Goal: Task Accomplishment & Management: Manage account settings

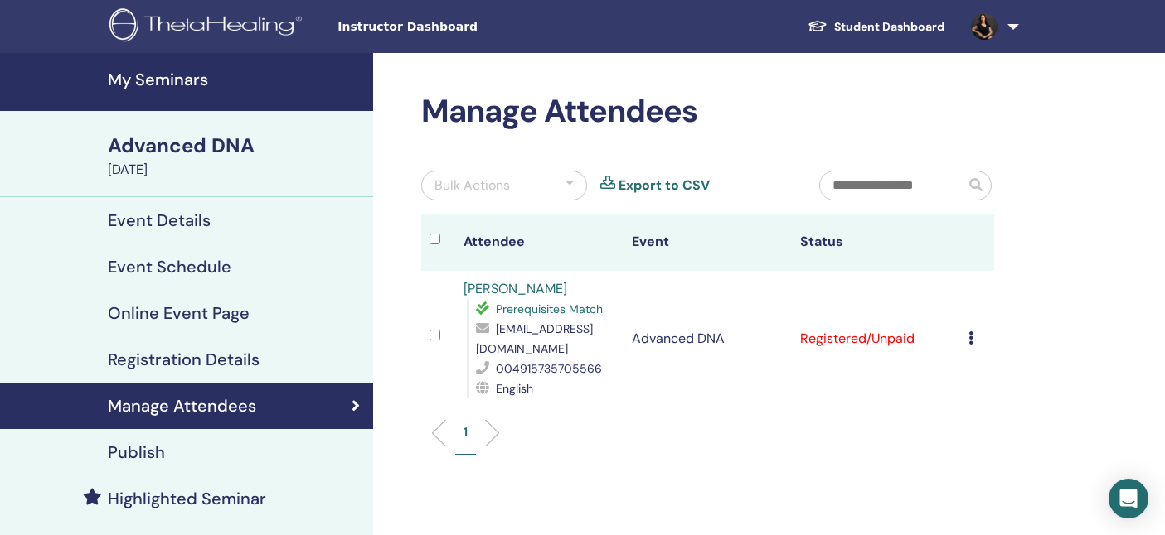
click at [152, 83] on h4 "My Seminars" at bounding box center [235, 80] width 255 height 20
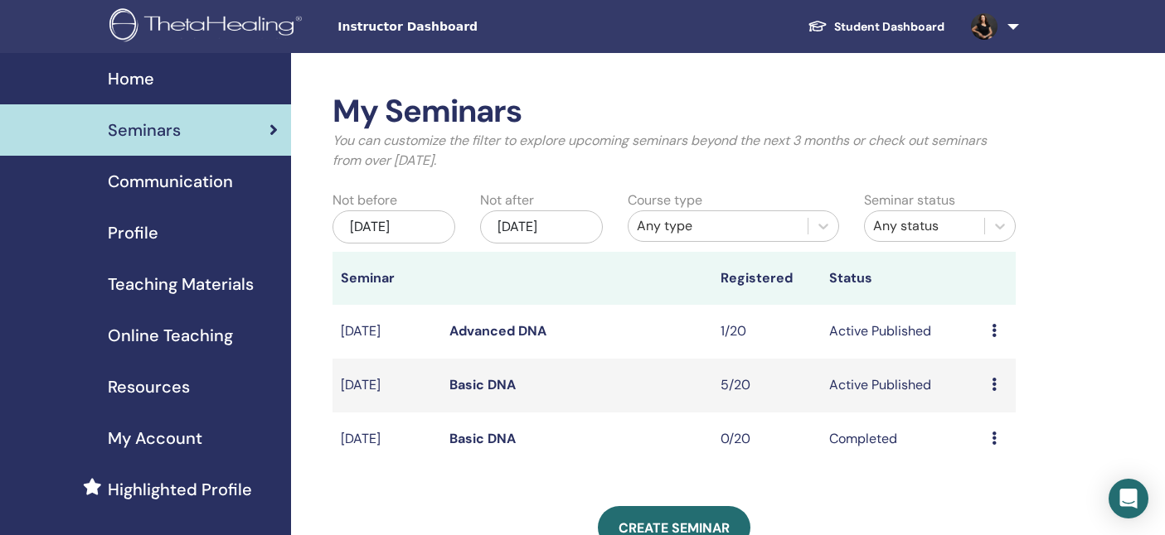
click at [477, 386] on link "Basic DNA" at bounding box center [482, 384] width 66 height 17
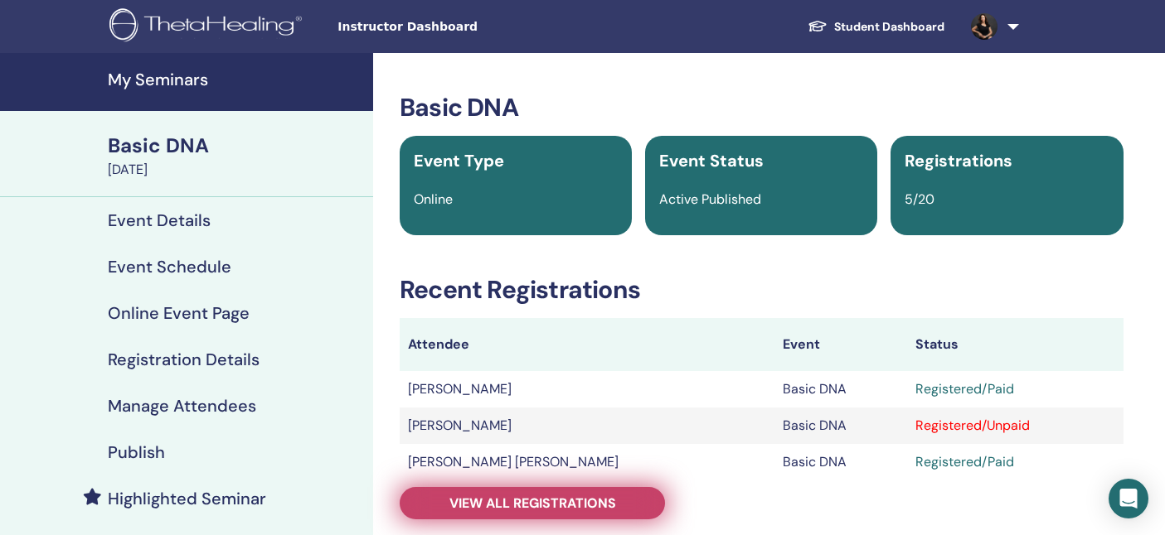
click at [626, 495] on link "View all registrations" at bounding box center [532, 503] width 265 height 32
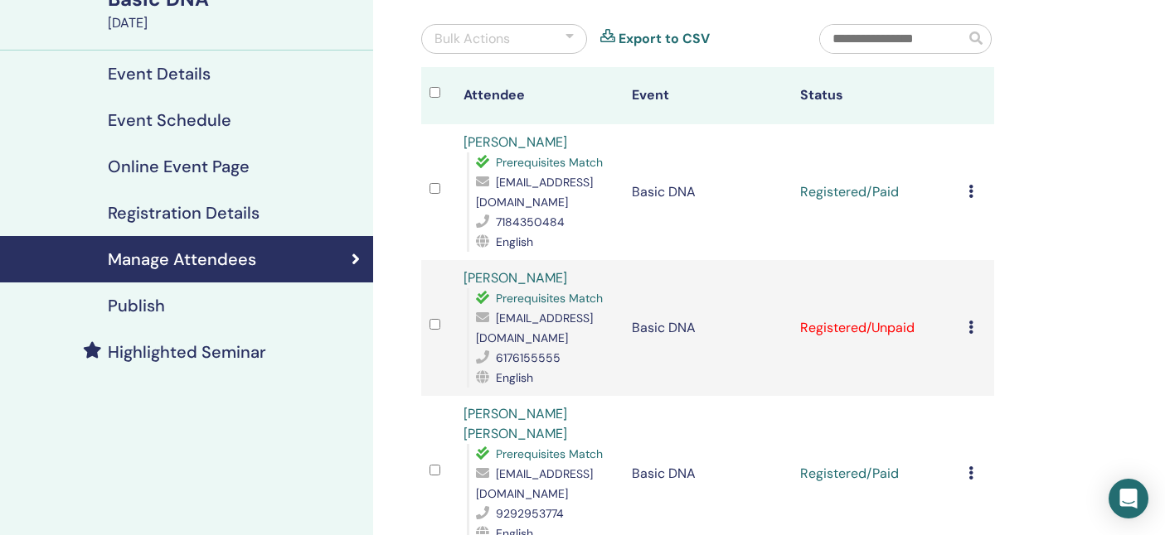
scroll to position [157, 0]
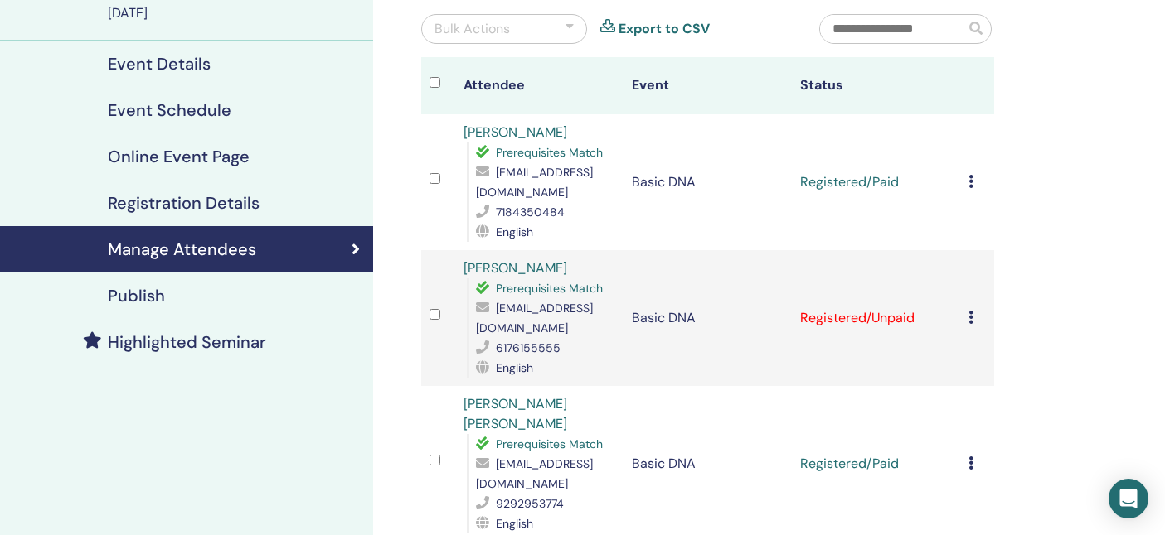
click at [969, 311] on icon at bounding box center [970, 317] width 5 height 13
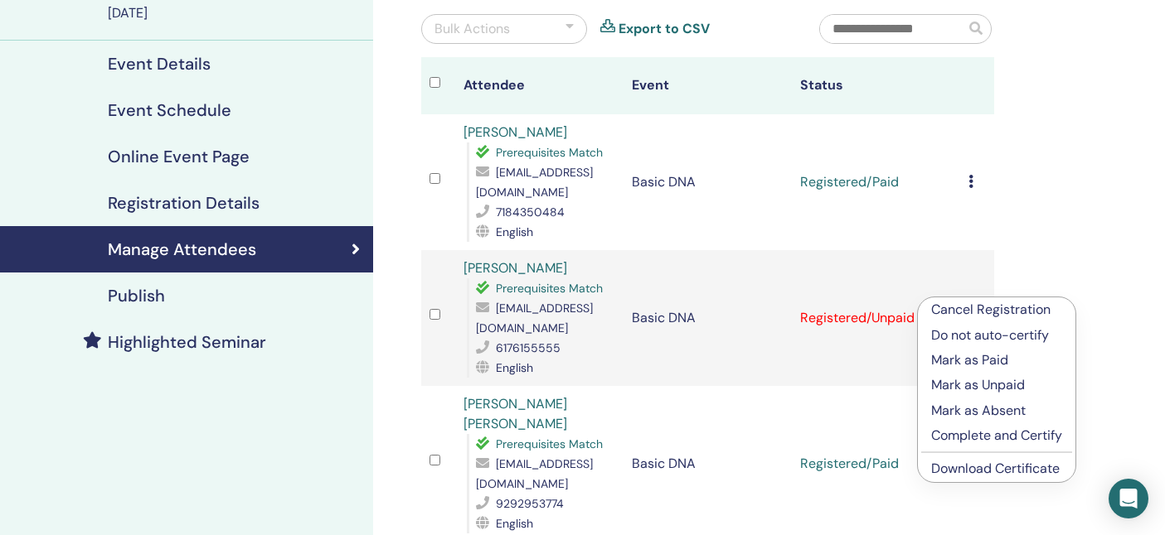
click at [979, 409] on p "Mark as Absent" at bounding box center [996, 411] width 131 height 20
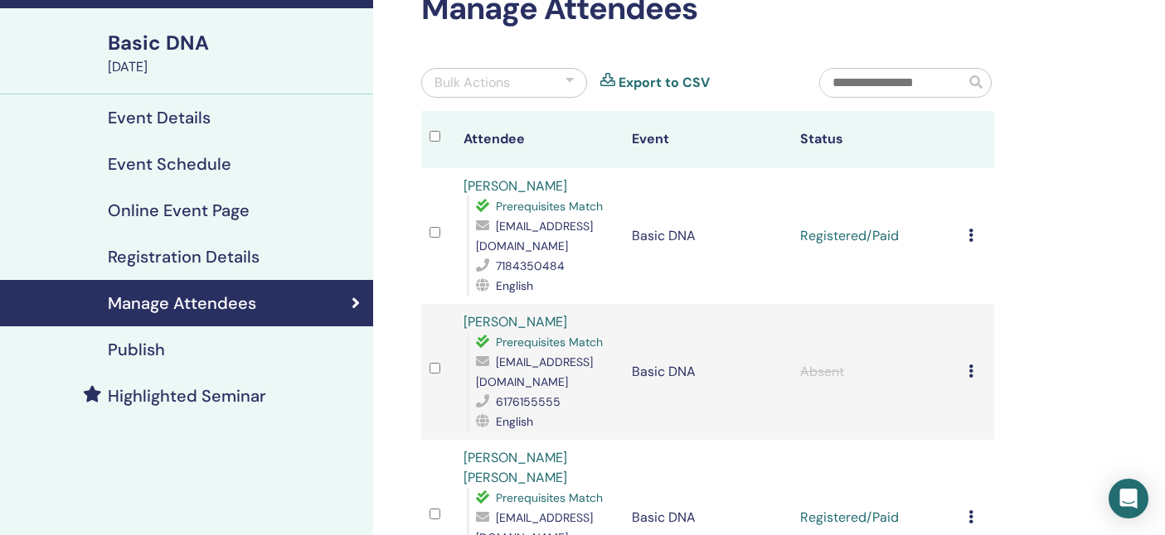
scroll to position [104, 0]
click at [969, 228] on icon at bounding box center [970, 234] width 5 height 13
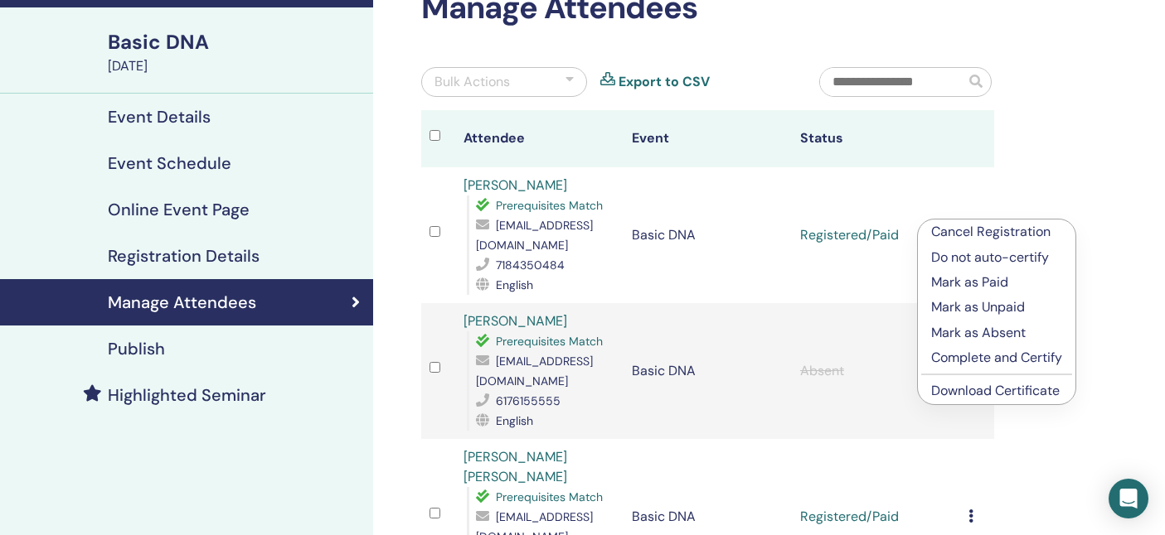
click at [970, 355] on p "Complete and Certify" at bounding box center [996, 358] width 131 height 20
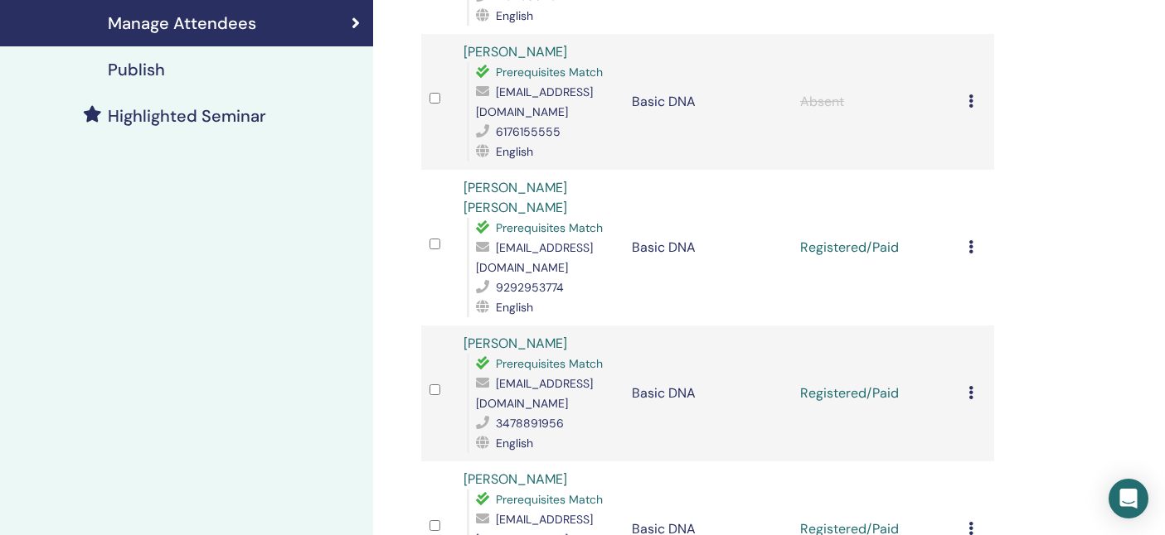
scroll to position [385, 0]
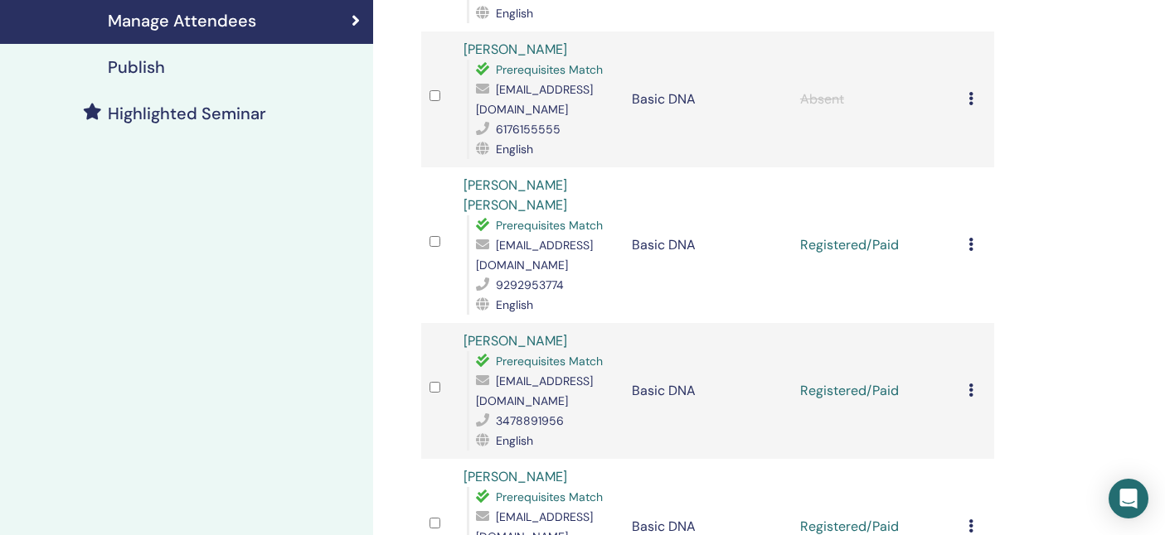
click at [972, 238] on icon at bounding box center [970, 244] width 5 height 13
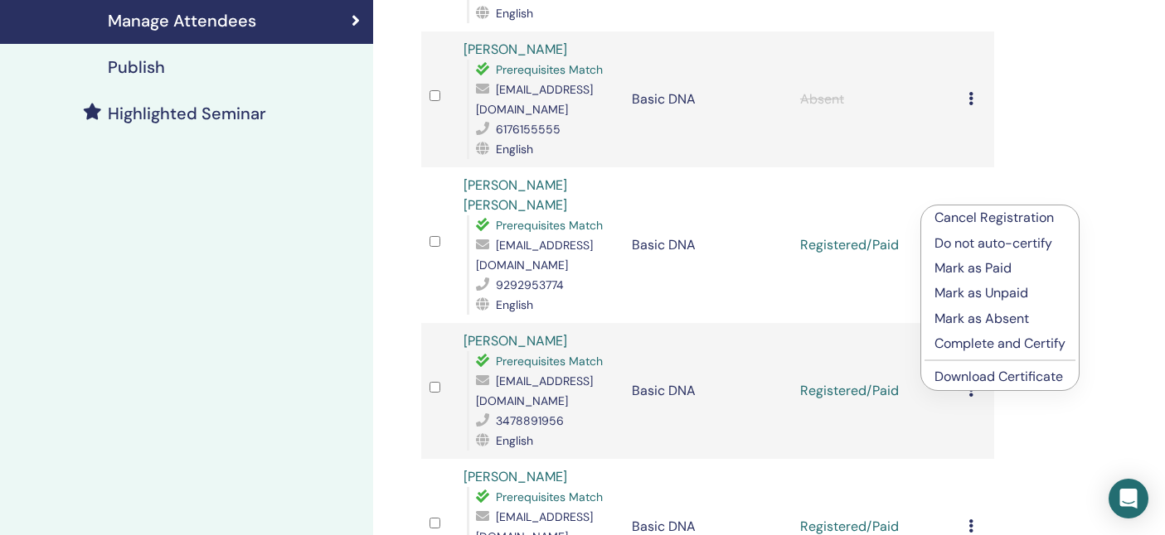
click at [986, 339] on p "Complete and Certify" at bounding box center [999, 344] width 131 height 20
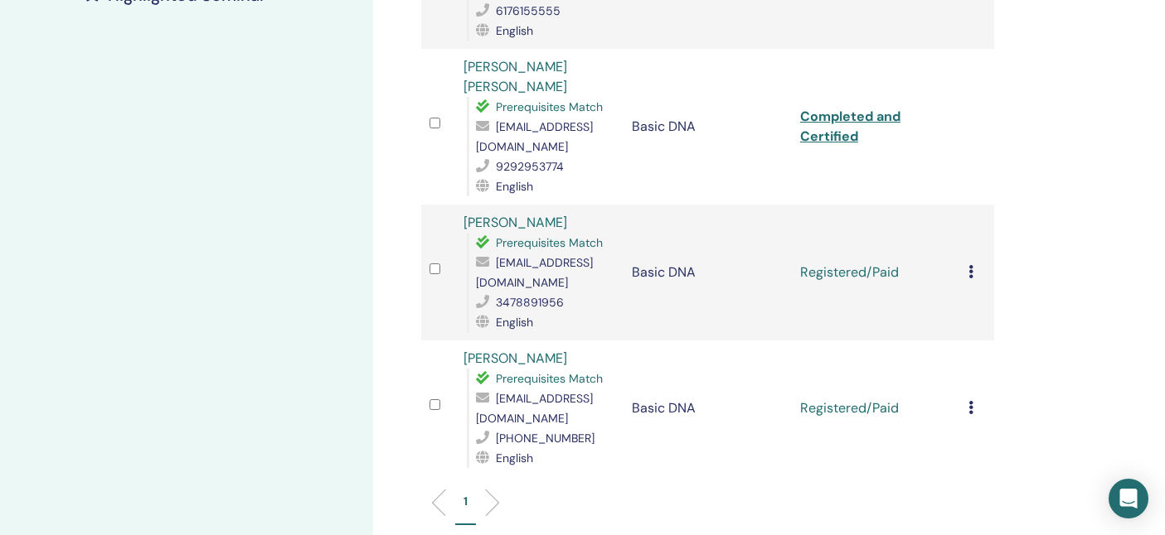
scroll to position [528, 0]
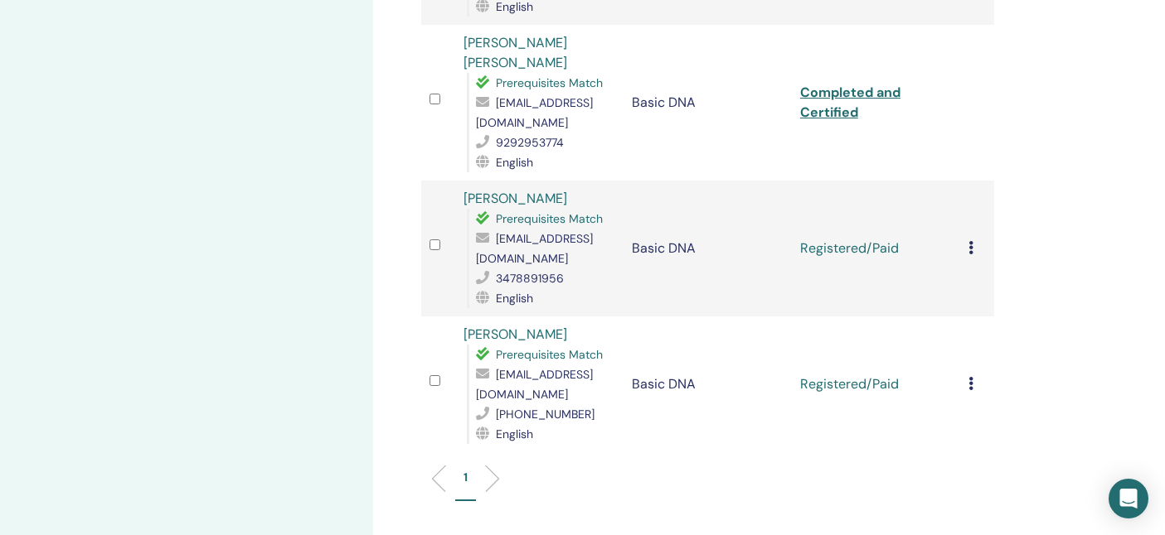
click at [971, 241] on icon at bounding box center [970, 247] width 5 height 13
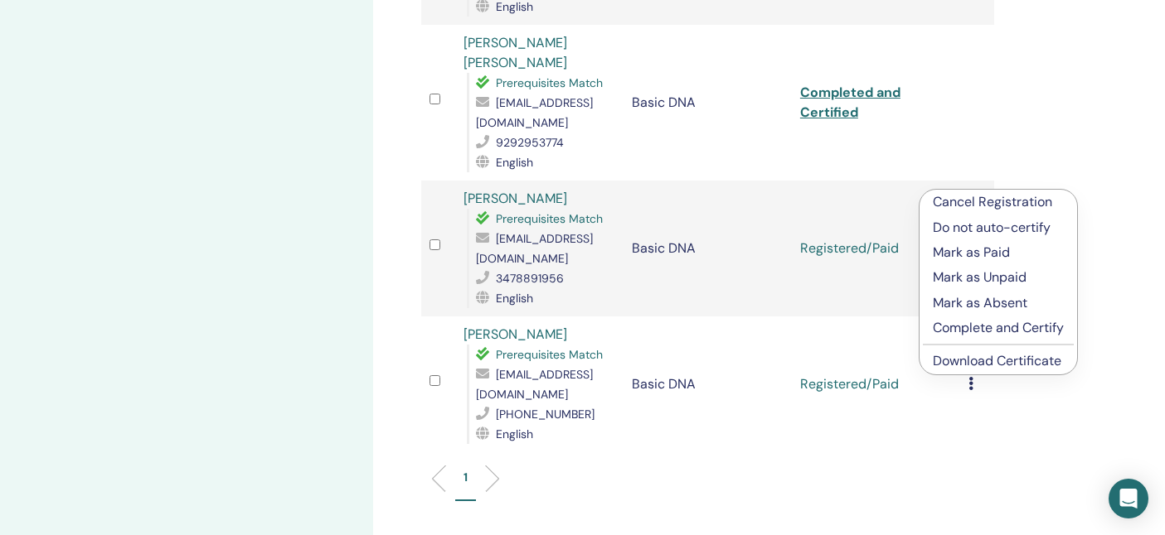
click at [976, 330] on p "Complete and Certify" at bounding box center [997, 328] width 131 height 20
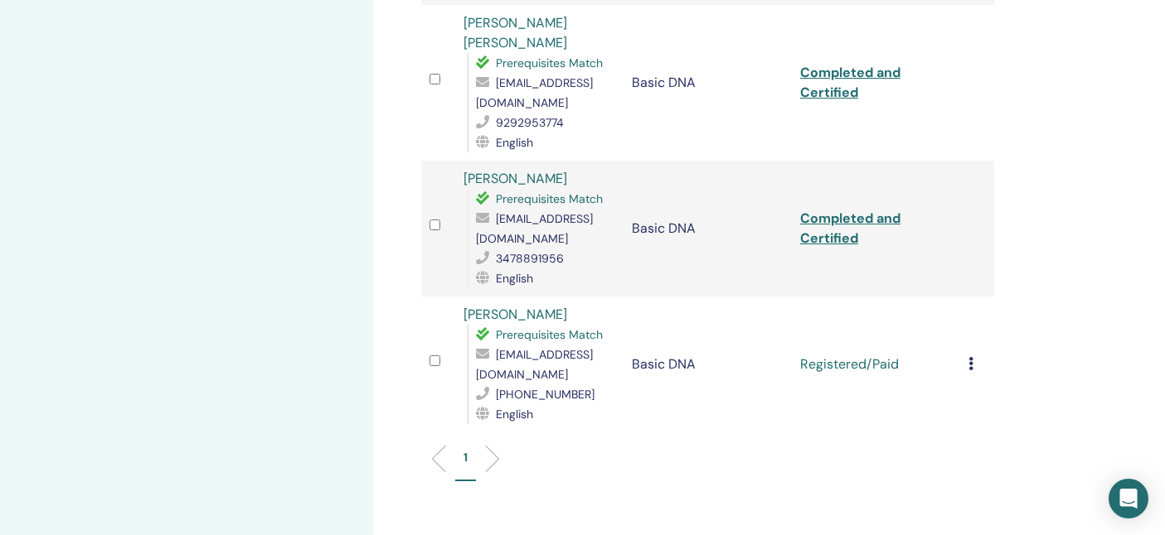
scroll to position [578, 0]
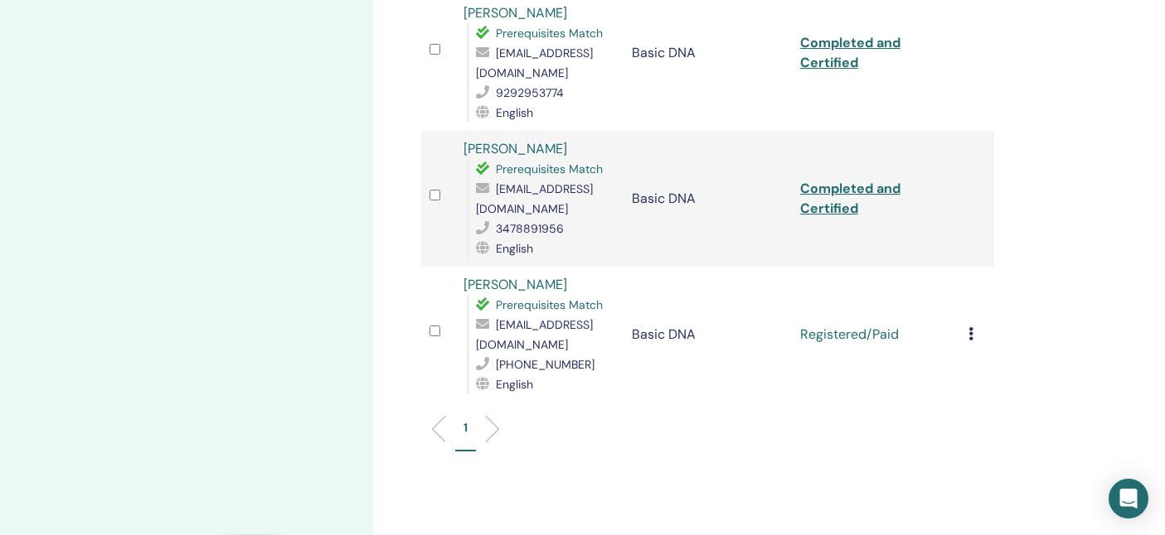
click at [971, 327] on icon at bounding box center [970, 333] width 5 height 13
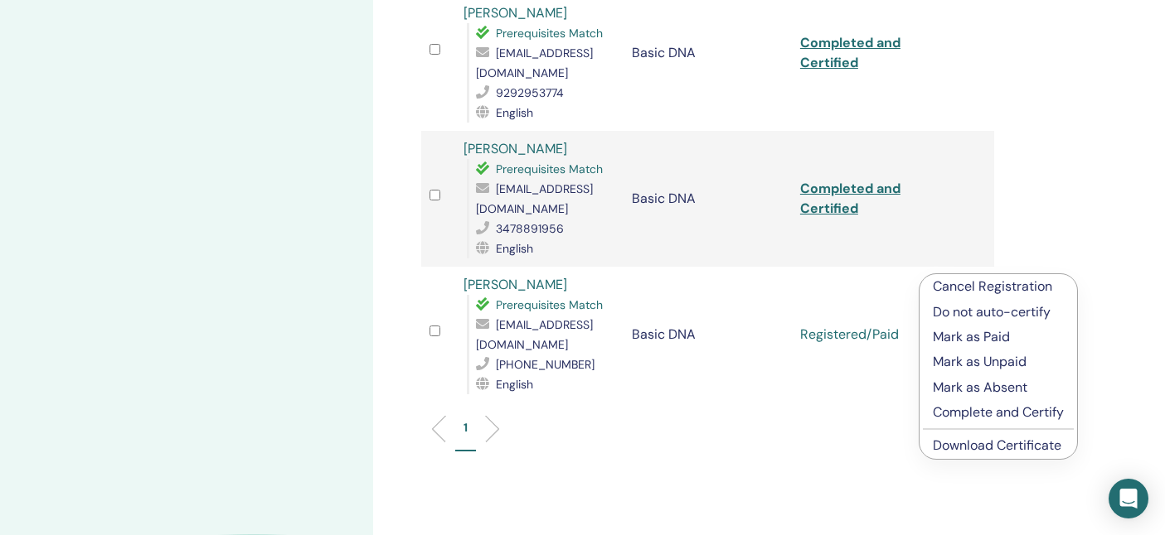
click at [971, 412] on p "Complete and Certify" at bounding box center [997, 413] width 131 height 20
